Goal: Complete application form

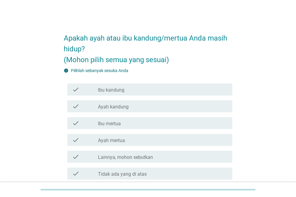
click at [135, 89] on div "check_box_outline_blank Ibu kandung" at bounding box center [162, 89] width 129 height 7
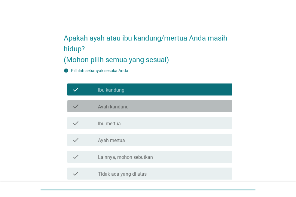
click at [136, 108] on div "check_box_outline_blank Ayah kandung" at bounding box center [162, 106] width 129 height 7
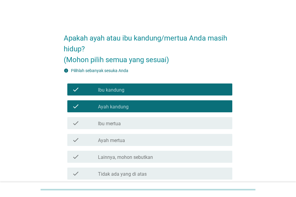
click at [129, 125] on div "check_box_outline_blank Ibu mertua" at bounding box center [162, 122] width 129 height 7
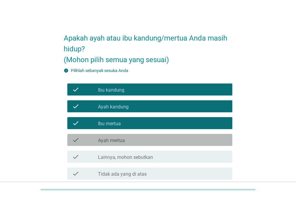
click at [129, 140] on div "check_box_outline_blank Ayah mertua" at bounding box center [162, 139] width 129 height 7
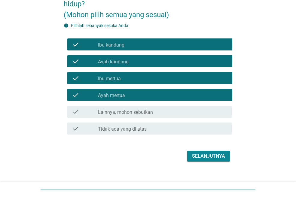
scroll to position [53, 0]
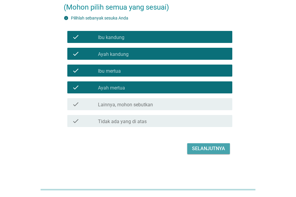
click at [206, 148] on div "Selanjutnya" at bounding box center [208, 148] width 33 height 7
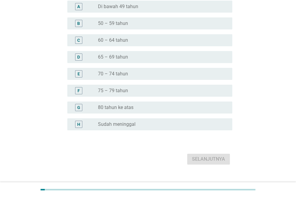
scroll to position [0, 0]
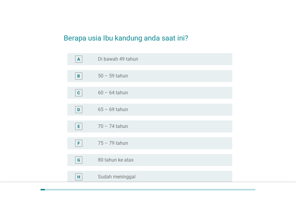
click at [115, 108] on label "65 – 69 tahun" at bounding box center [113, 110] width 30 height 6
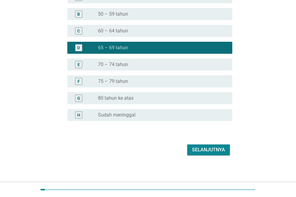
scroll to position [63, 0]
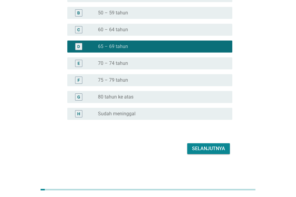
click at [217, 147] on div "Selanjutnya" at bounding box center [208, 148] width 33 height 7
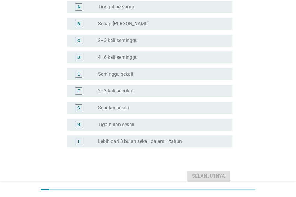
scroll to position [0, 0]
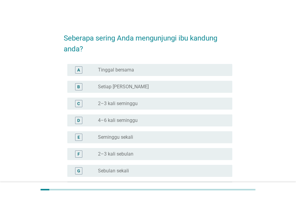
click at [122, 93] on div "B radio_button_unchecked Setiap Hari" at bounding box center [148, 86] width 168 height 17
click at [133, 74] on div "A radio_button_unchecked Tinggal bersama" at bounding box center [149, 70] width 165 height 12
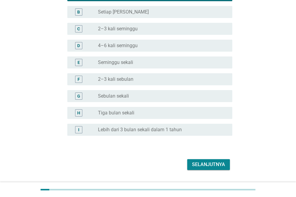
scroll to position [91, 0]
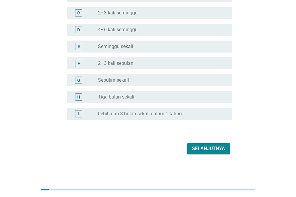
click at [206, 147] on div "Selanjutnya" at bounding box center [208, 148] width 33 height 7
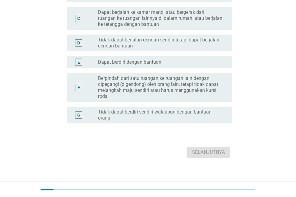
scroll to position [0, 0]
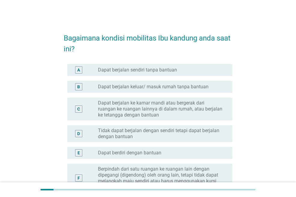
click at [166, 66] on div "radio_button_unchecked Dapat berjalan sendiri tanpa bantuan" at bounding box center [162, 69] width 129 height 7
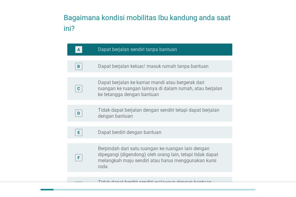
scroll to position [30, 0]
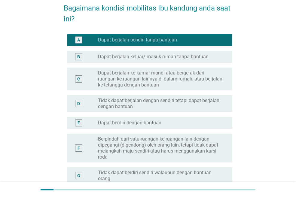
click at [116, 56] on label "Dapat berjalan keluar/ masuk rumah tanpa bantuan" at bounding box center [153, 57] width 110 height 6
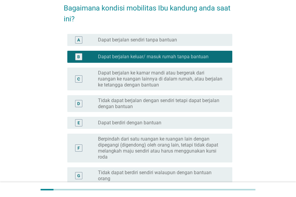
click at [122, 44] on div "A radio_button_unchecked Dapat berjalan sendiri tanpa bantuan" at bounding box center [149, 40] width 165 height 12
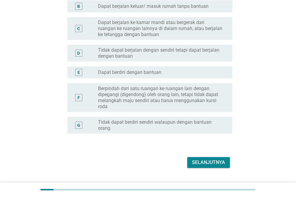
scroll to position [90, 0]
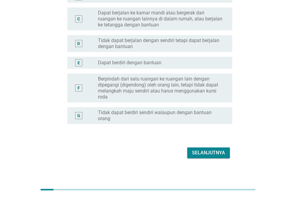
click at [213, 154] on div "Selanjutnya" at bounding box center [208, 152] width 33 height 7
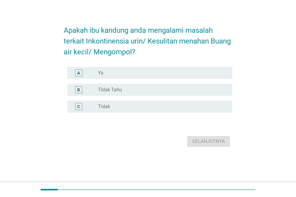
scroll to position [0, 0]
